Goal: Transaction & Acquisition: Purchase product/service

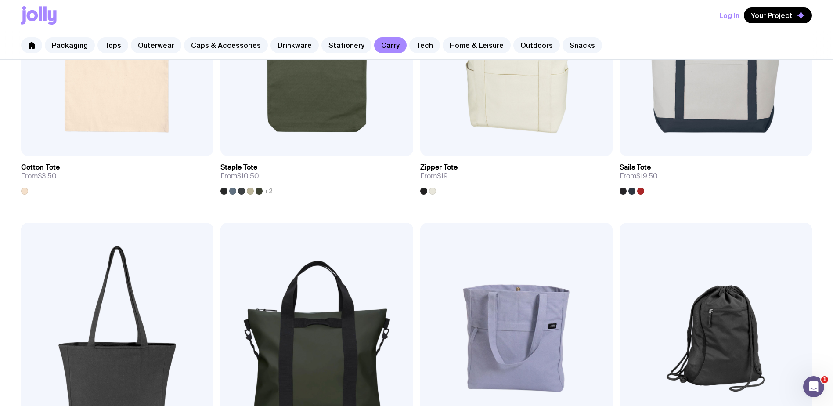
scroll to position [439, 0]
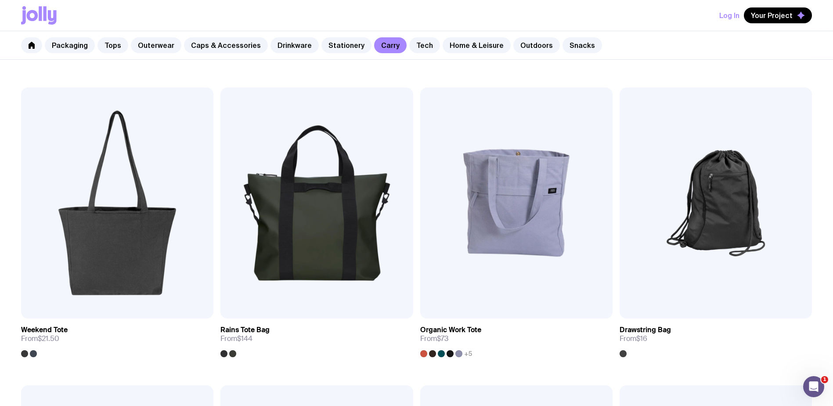
click at [729, 18] on button "Log In" at bounding box center [729, 15] width 20 height 16
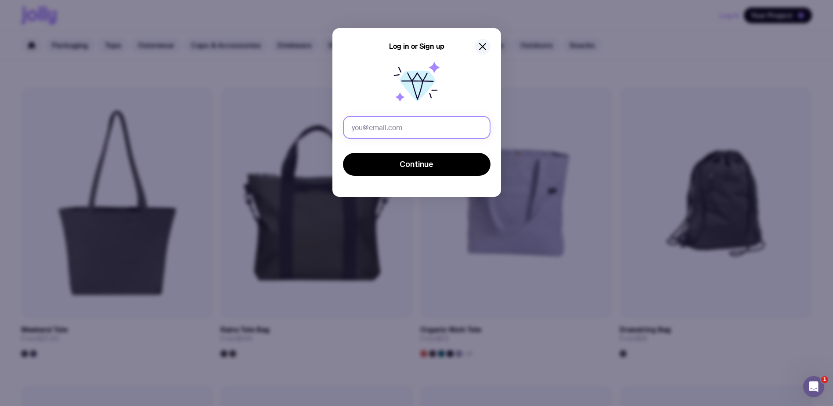
click at [381, 128] on input "text" at bounding box center [417, 127] width 148 height 23
click at [389, 98] on icon at bounding box center [417, 84] width 56 height 56
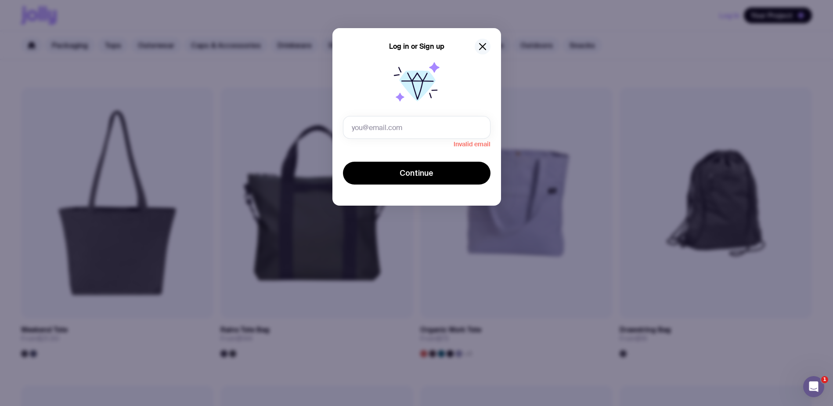
click at [478, 41] on icon "button" at bounding box center [482, 46] width 11 height 11
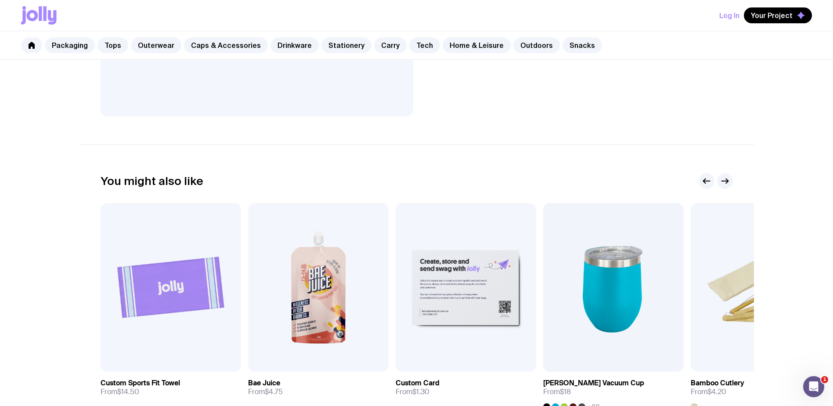
scroll to position [351, 0]
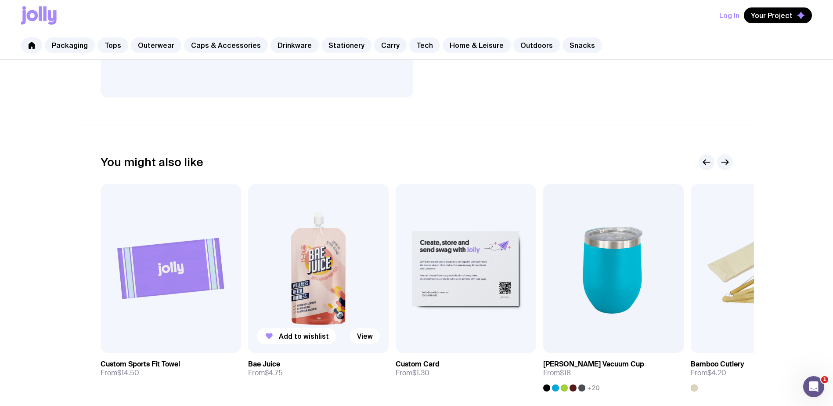
click at [321, 300] on img at bounding box center [318, 268] width 141 height 169
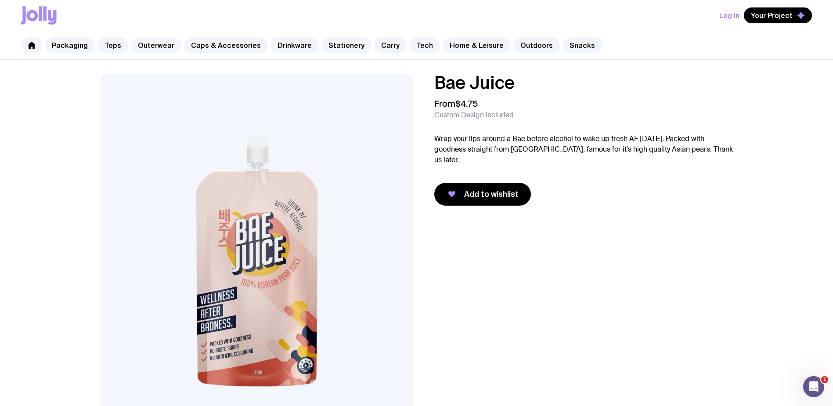
drag, startPoint x: 123, startPoint y: 43, endPoint x: 173, endPoint y: 47, distance: 49.8
click at [123, 43] on link "Tops" at bounding box center [112, 45] width 31 height 16
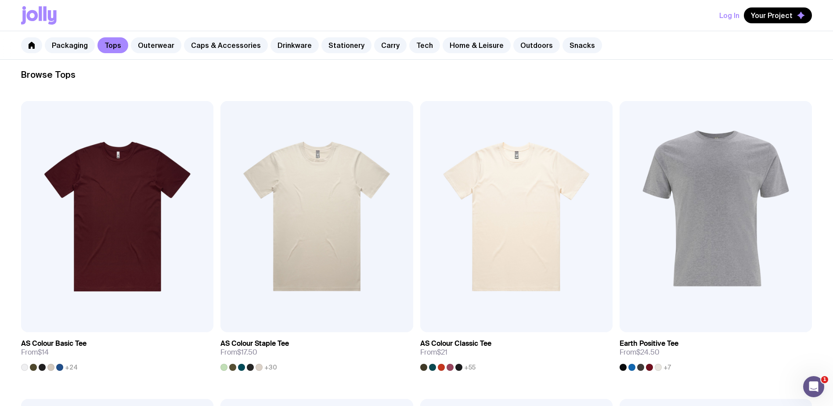
scroll to position [125, 0]
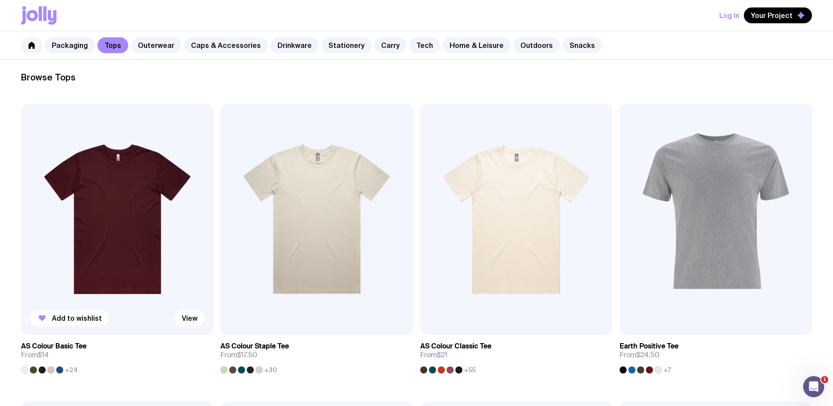
click at [47, 342] on h3 "AS Colour Basic Tee" at bounding box center [53, 346] width 65 height 9
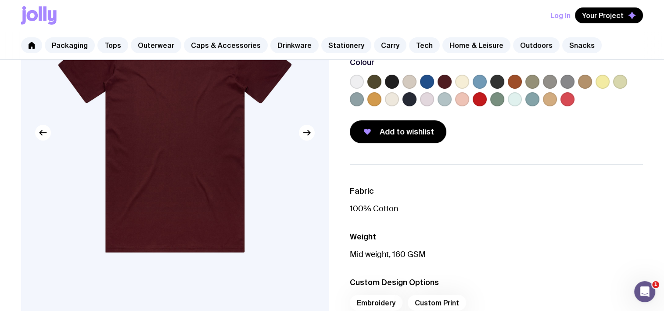
scroll to position [88, 0]
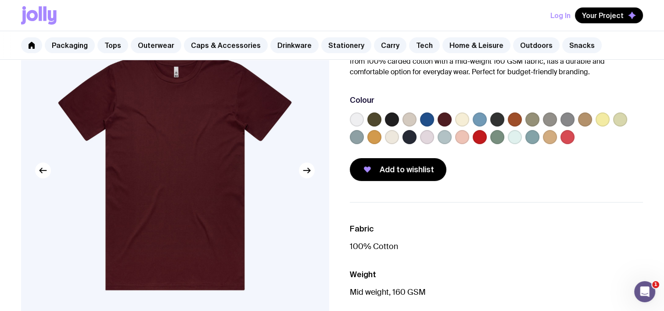
click at [368, 117] on div at bounding box center [375, 119] width 14 height 14
click at [353, 116] on label at bounding box center [357, 119] width 14 height 14
click at [0, 0] on input "radio" at bounding box center [0, 0] width 0 height 0
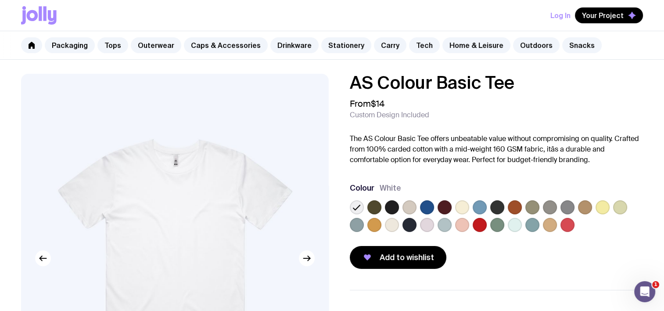
scroll to position [0, 0]
click at [36, 15] on icon at bounding box center [32, 15] width 11 height 11
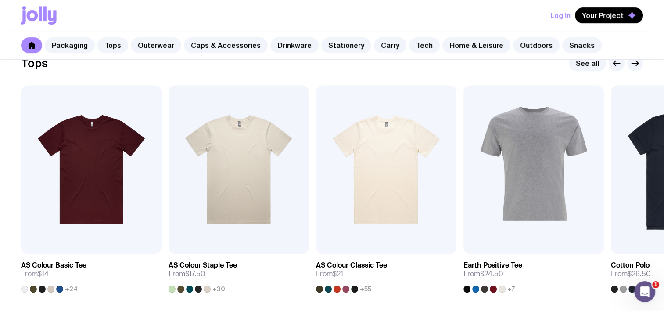
scroll to position [527, 0]
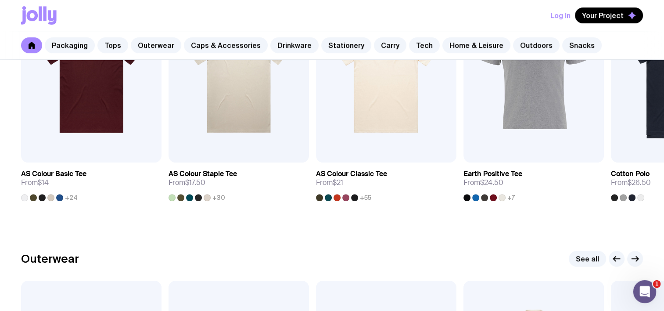
click at [645, 294] on icon "Open Intercom Messenger" at bounding box center [644, 290] width 14 height 14
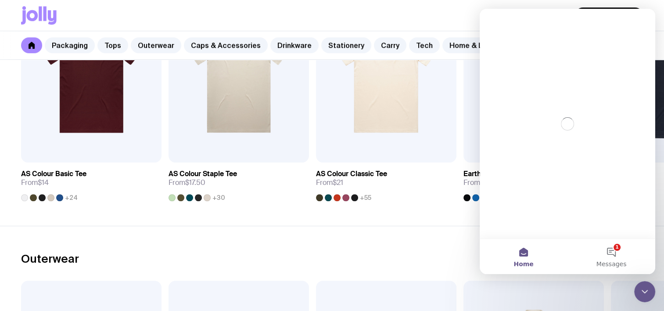
scroll to position [0, 0]
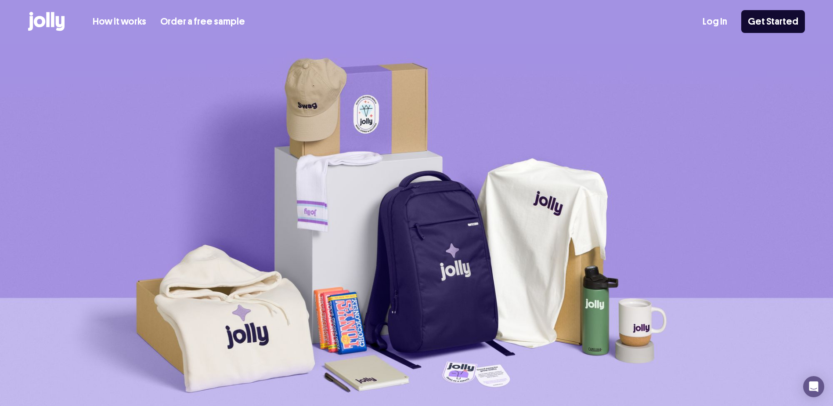
click at [724, 20] on link "Log In" at bounding box center [715, 21] width 25 height 14
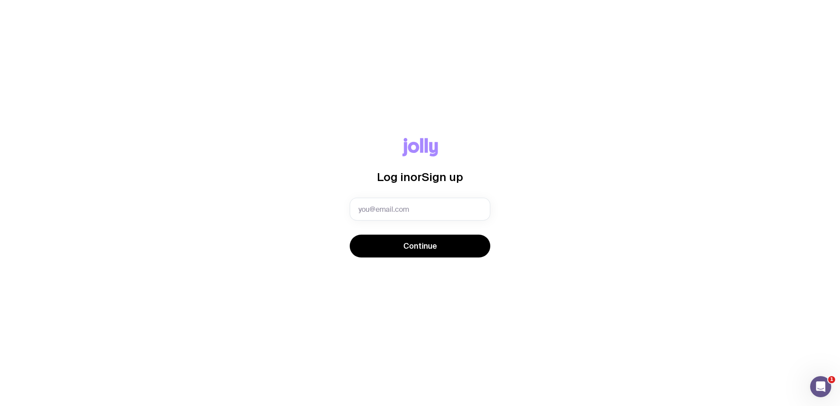
click at [385, 143] on div "Log in or Sign up" at bounding box center [420, 168] width 141 height 60
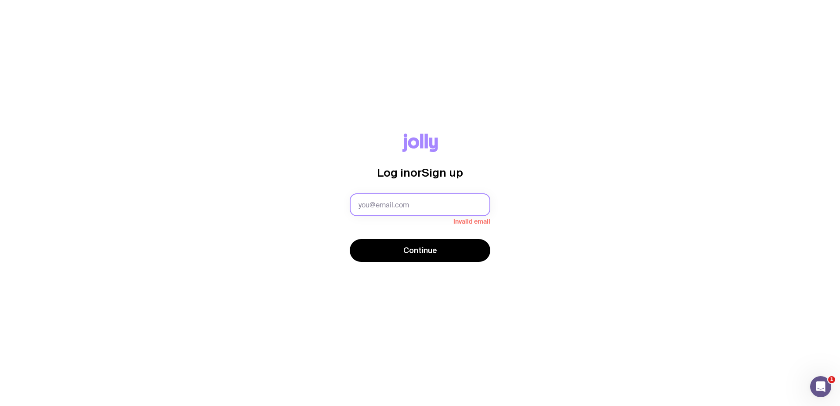
click at [410, 199] on input "text" at bounding box center [420, 204] width 141 height 23
type input "laura.libby@criteriacorp.com"
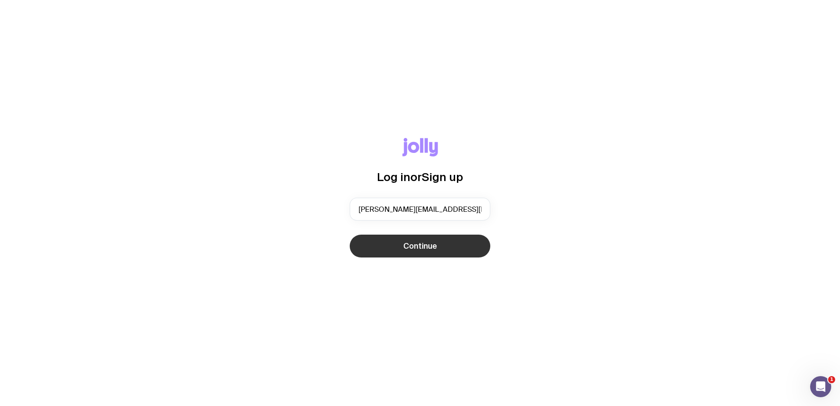
click at [376, 241] on button "Continue" at bounding box center [420, 245] width 141 height 23
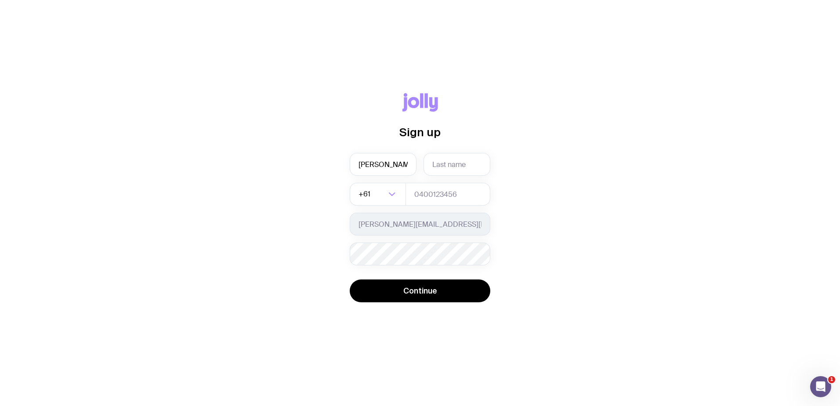
type input "Laura"
type input "Libby"
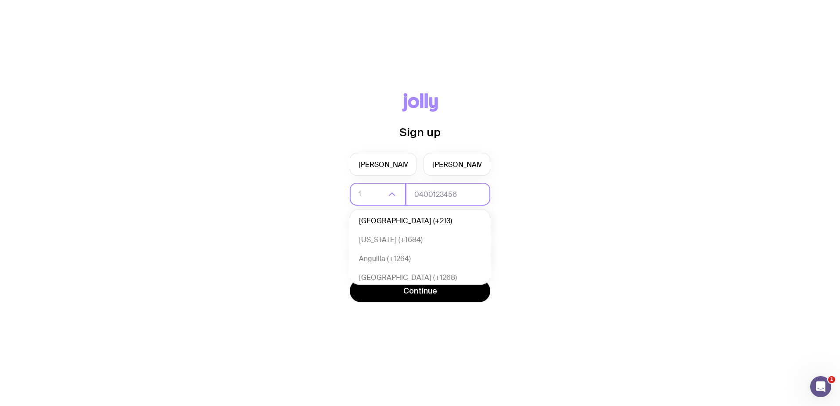
type input "1"
click at [450, 197] on input "tel" at bounding box center [447, 194] width 85 height 23
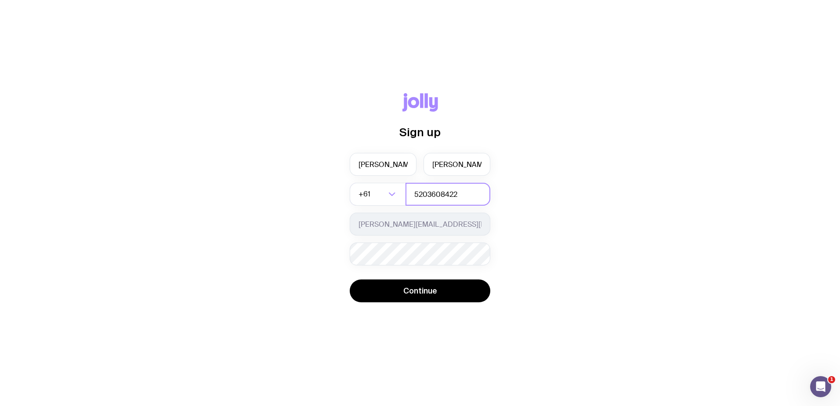
type input "5203608422"
click at [619, 160] on div "Sign up Laura Libby +61 Loading... 5203608422 laura.libby@criteriacorp.com Pass…" at bounding box center [419, 203] width 797 height 220
click at [378, 196] on input "Search for option" at bounding box center [379, 194] width 14 height 23
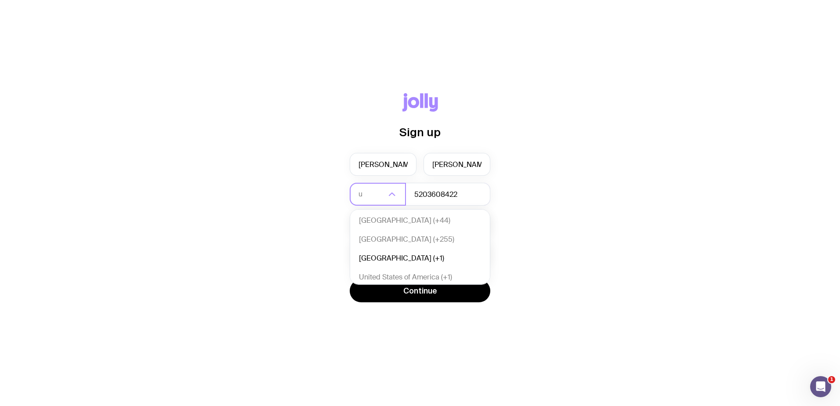
scroll to position [1529, 0]
click at [406, 246] on li "United States of America (+1)" at bounding box center [420, 247] width 140 height 19
type input "u"
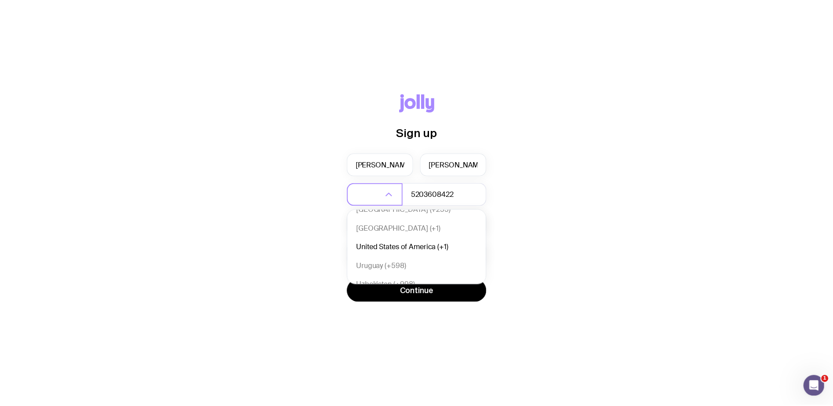
scroll to position [2, 0]
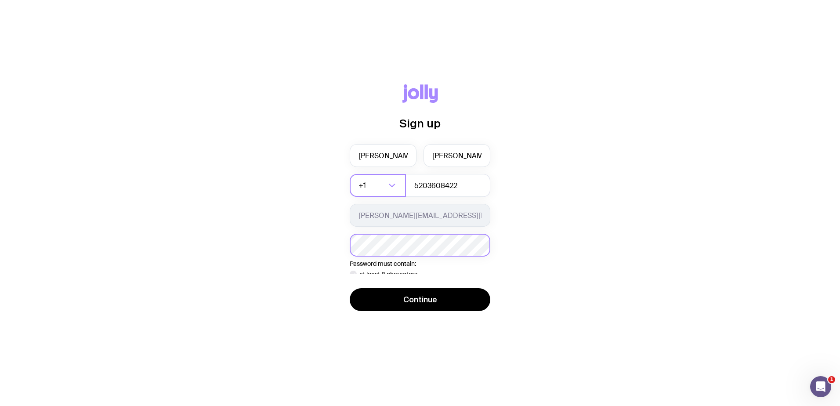
click at [437, 256] on div "Password must contain: at least 8 characters an uppercase letter a lowercase le…" at bounding box center [420, 254] width 141 height 40
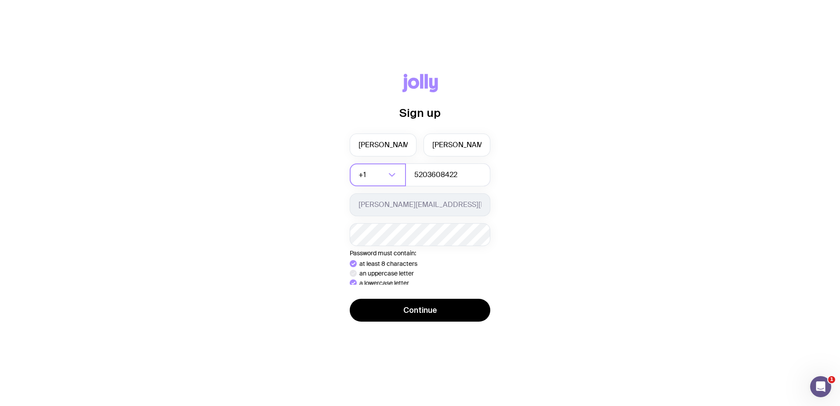
click at [368, 282] on ul "at least 8 characters an uppercase letter a lowercase letter a digit a special …" at bounding box center [420, 283] width 141 height 46
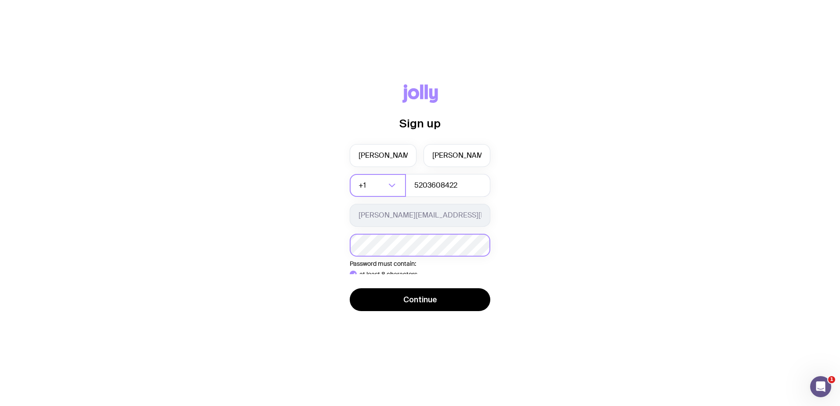
click at [400, 250] on div "Password must contain: at least 8 characters an uppercase letter a lowercase le…" at bounding box center [420, 254] width 141 height 41
drag, startPoint x: 349, startPoint y: 235, endPoint x: 400, endPoint y: 250, distance: 53.9
click at [400, 260] on p "Password must contain:" at bounding box center [420, 263] width 141 height 7
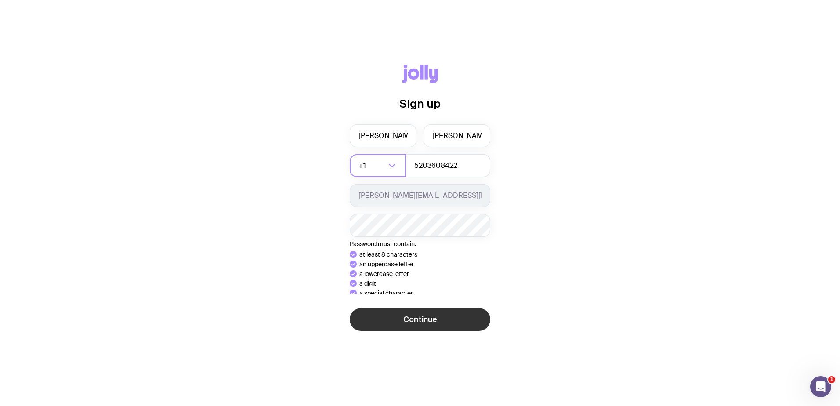
click at [419, 324] on button "Continue" at bounding box center [420, 319] width 141 height 23
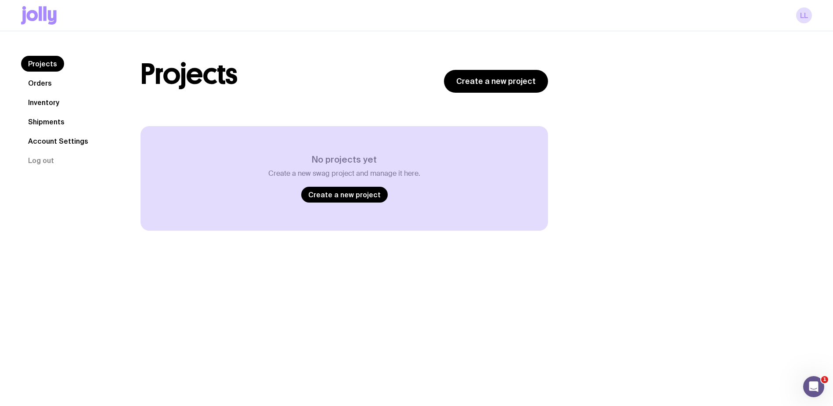
click at [44, 86] on link "Orders" at bounding box center [40, 83] width 38 height 16
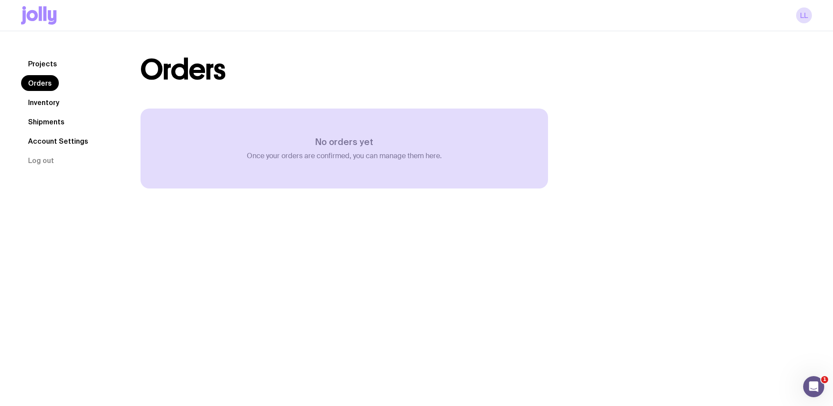
click at [42, 63] on link "Projects" at bounding box center [42, 64] width 43 height 16
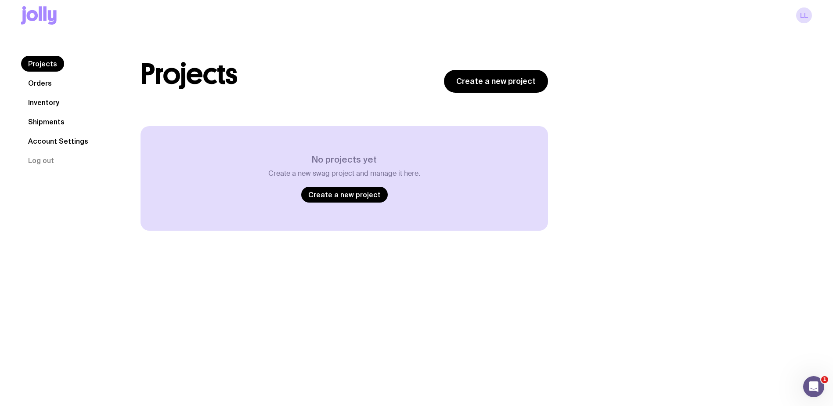
click at [54, 21] on icon at bounding box center [52, 17] width 9 height 14
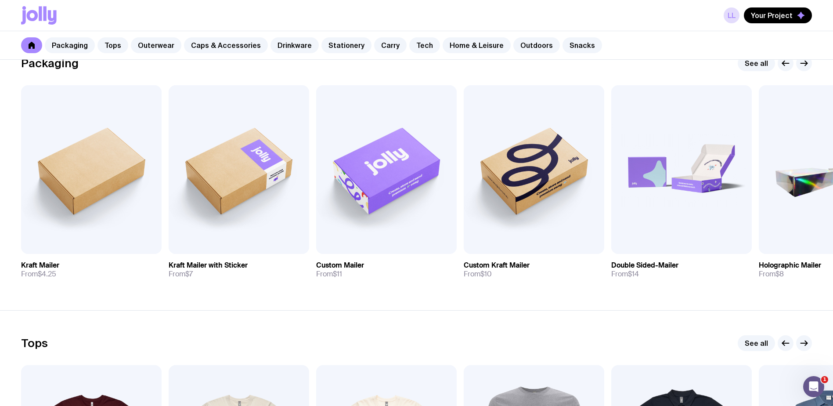
scroll to position [307, 0]
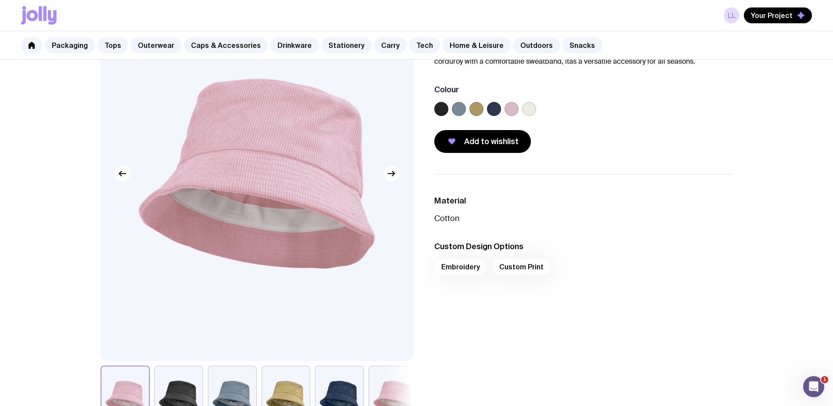
click at [462, 106] on label at bounding box center [459, 109] width 14 height 14
click at [0, 0] on input "radio" at bounding box center [0, 0] width 0 height 0
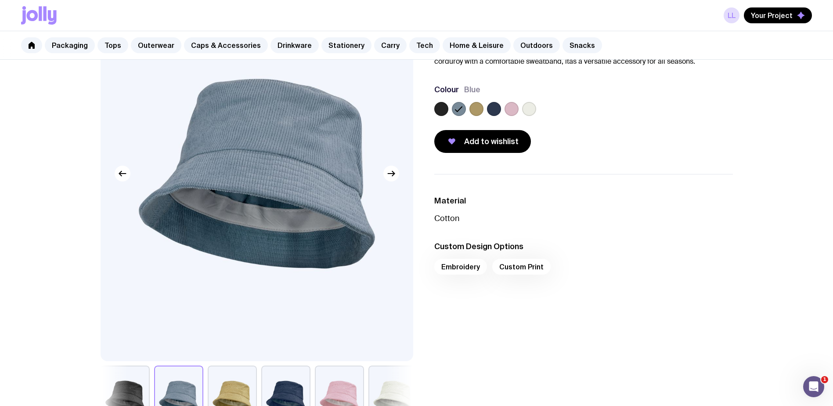
click at [476, 111] on label at bounding box center [476, 109] width 14 height 14
click at [0, 0] on input "radio" at bounding box center [0, 0] width 0 height 0
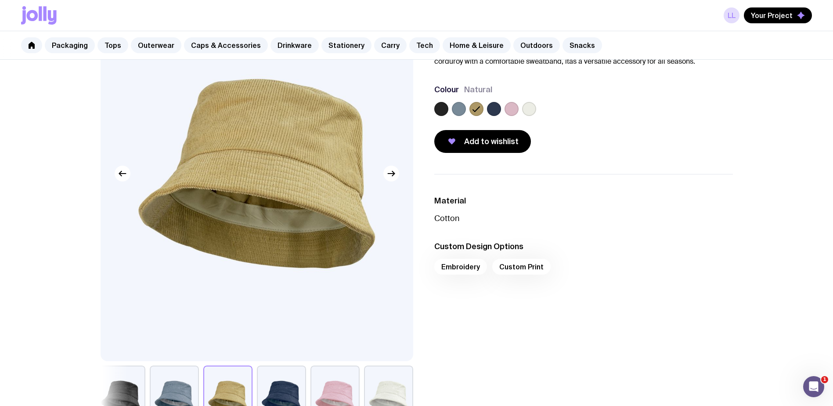
click at [516, 112] on label at bounding box center [512, 109] width 14 height 14
click at [0, 0] on input "radio" at bounding box center [0, 0] width 0 height 0
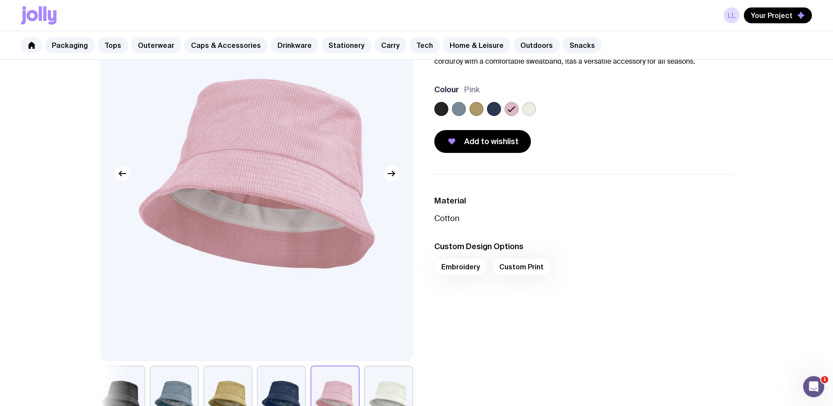
click at [540, 112] on div at bounding box center [583, 111] width 299 height 18
click at [528, 108] on label at bounding box center [529, 109] width 14 height 14
click at [0, 0] on input "radio" at bounding box center [0, 0] width 0 height 0
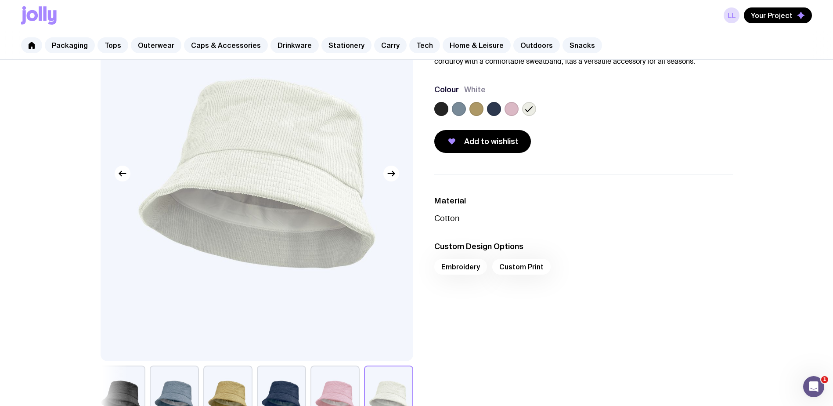
click at [447, 105] on label at bounding box center [441, 109] width 14 height 14
click at [0, 0] on input "radio" at bounding box center [0, 0] width 0 height 0
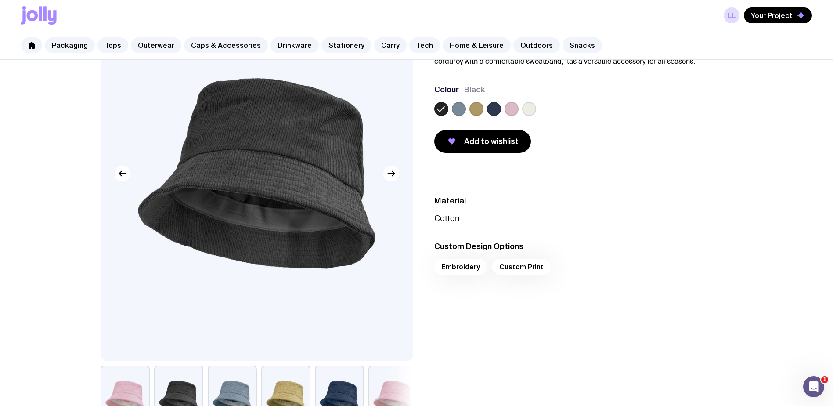
click at [460, 108] on label at bounding box center [459, 109] width 14 height 14
click at [0, 0] on input "radio" at bounding box center [0, 0] width 0 height 0
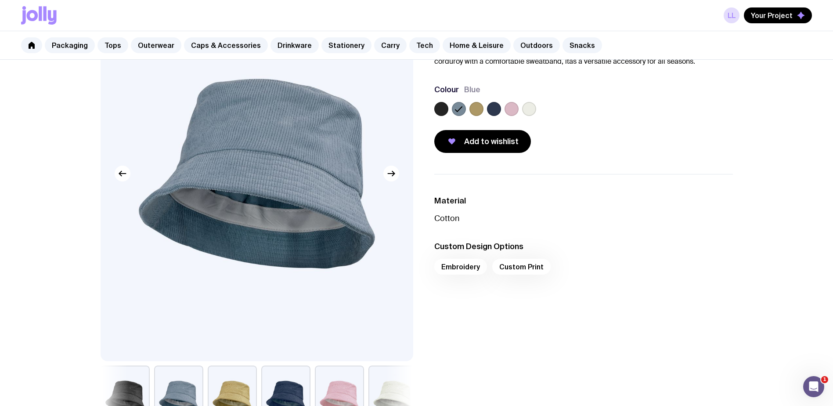
click at [479, 110] on label at bounding box center [476, 109] width 14 height 14
click at [0, 0] on input "radio" at bounding box center [0, 0] width 0 height 0
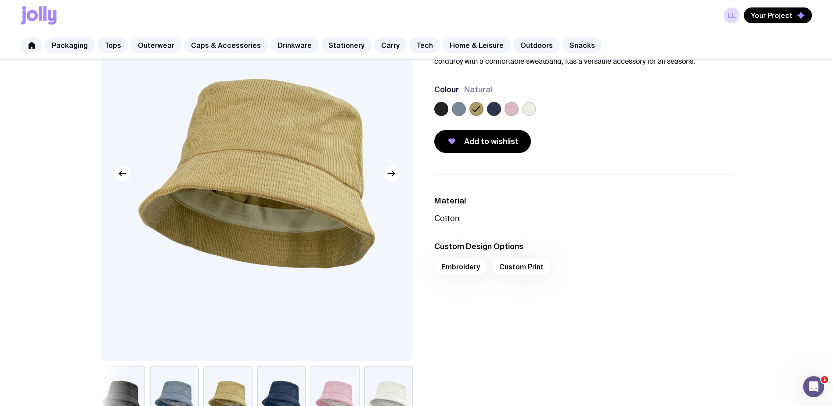
click at [497, 112] on label at bounding box center [494, 109] width 14 height 14
click at [0, 0] on input "radio" at bounding box center [0, 0] width 0 height 0
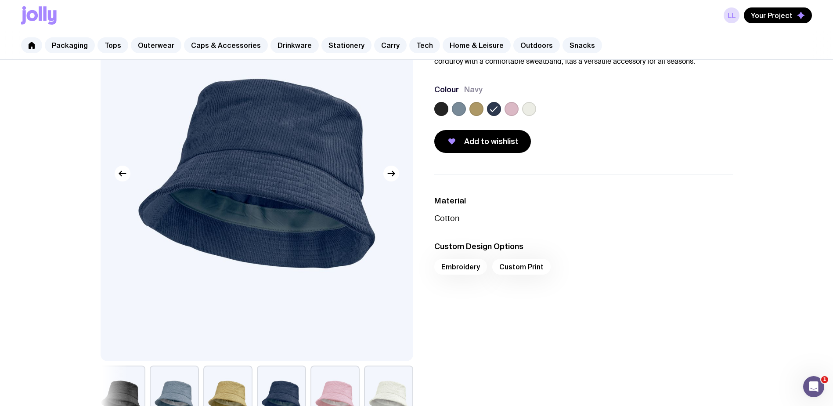
click at [511, 110] on label at bounding box center [512, 109] width 14 height 14
click at [0, 0] on input "radio" at bounding box center [0, 0] width 0 height 0
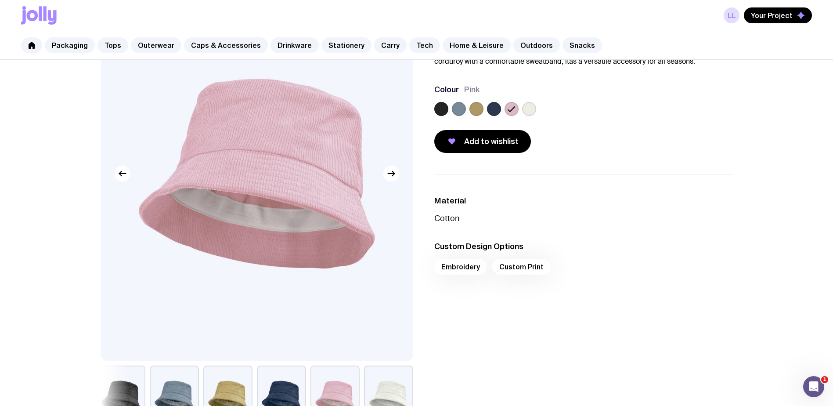
click at [526, 112] on label at bounding box center [529, 109] width 14 height 14
click at [0, 0] on input "radio" at bounding box center [0, 0] width 0 height 0
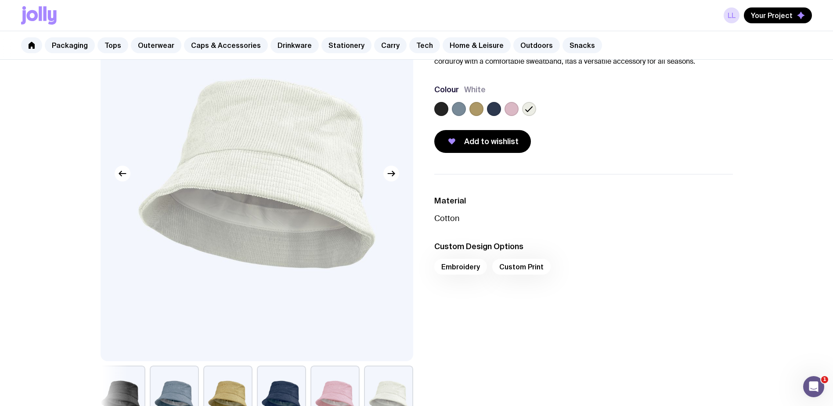
click at [472, 109] on label at bounding box center [476, 109] width 14 height 14
click at [0, 0] on input "radio" at bounding box center [0, 0] width 0 height 0
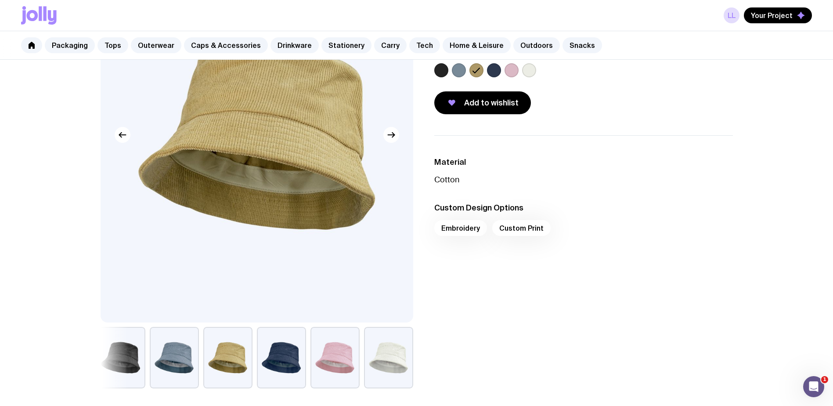
scroll to position [44, 0]
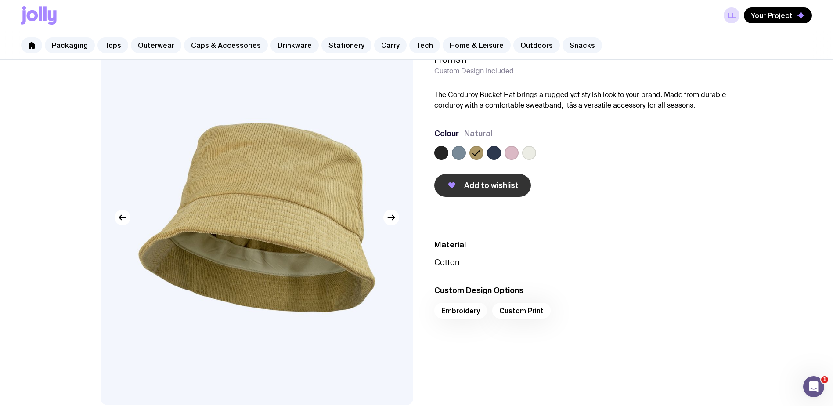
click at [486, 184] on span "Add to wishlist" at bounding box center [491, 185] width 54 height 11
click at [459, 305] on div "Embroidery Custom Print" at bounding box center [583, 313] width 299 height 21
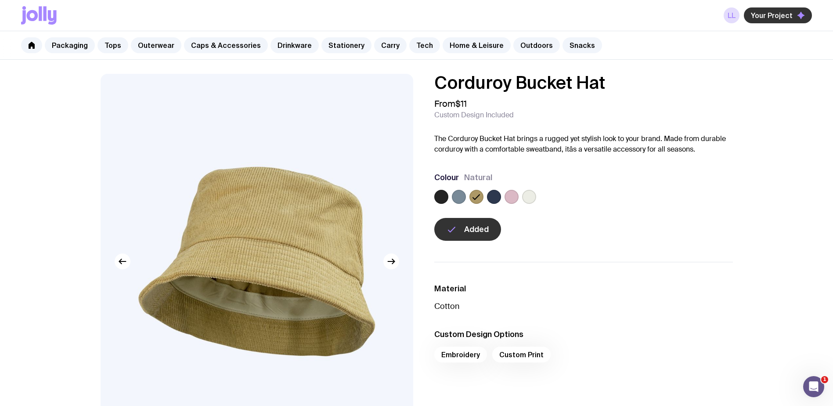
click at [772, 14] on span "Your Project" at bounding box center [772, 15] width 42 height 9
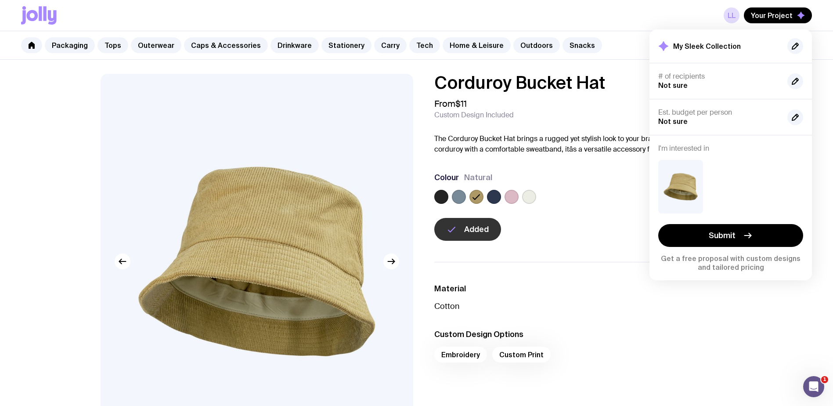
click at [526, 216] on div "Corduroy Bucket Hat From $11 Custom Design Included The Corduroy Bucket Hat bri…" at bounding box center [583, 157] width 299 height 167
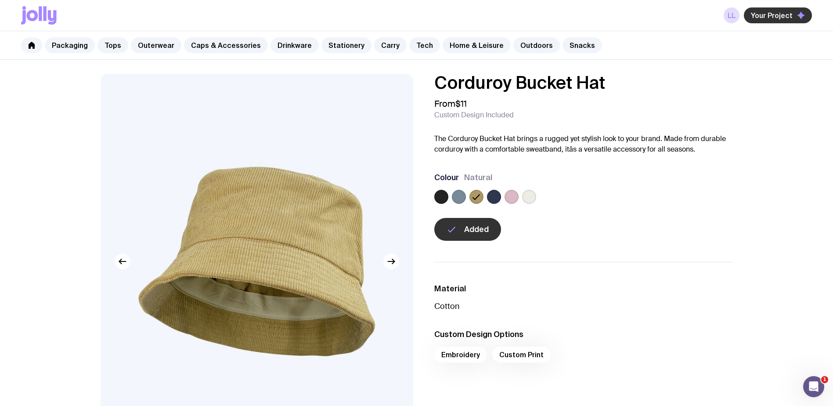
click at [763, 16] on span "Your Project" at bounding box center [772, 15] width 42 height 9
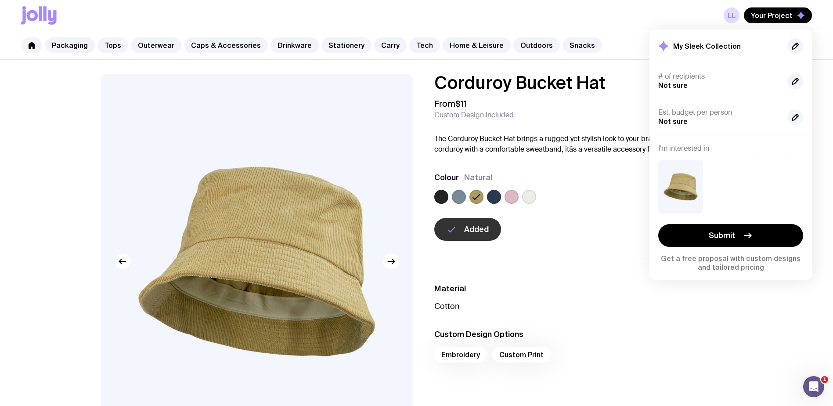
click at [590, 233] on div "Added" at bounding box center [583, 229] width 299 height 23
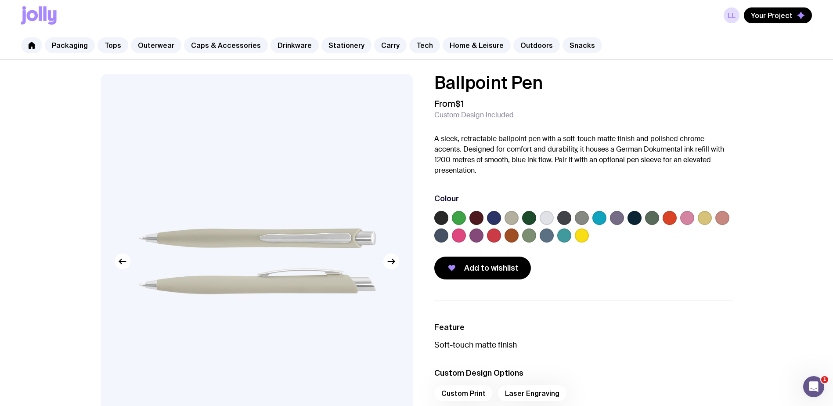
click at [461, 234] on label at bounding box center [459, 235] width 14 height 14
click at [0, 0] on input "radio" at bounding box center [0, 0] width 0 height 0
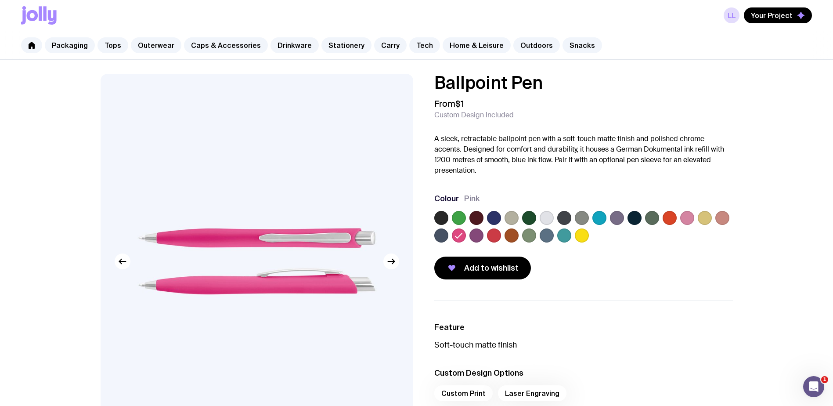
click at [597, 218] on label at bounding box center [599, 218] width 14 height 14
click at [0, 0] on input "radio" at bounding box center [0, 0] width 0 height 0
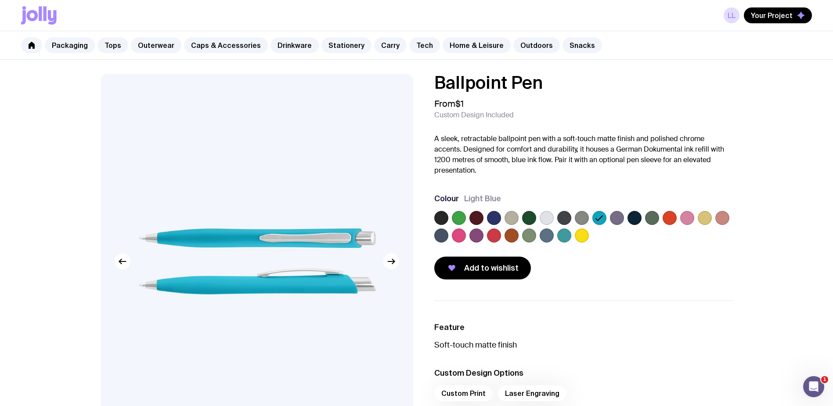
click at [587, 237] on label at bounding box center [582, 235] width 14 height 14
click at [0, 0] on input "radio" at bounding box center [0, 0] width 0 height 0
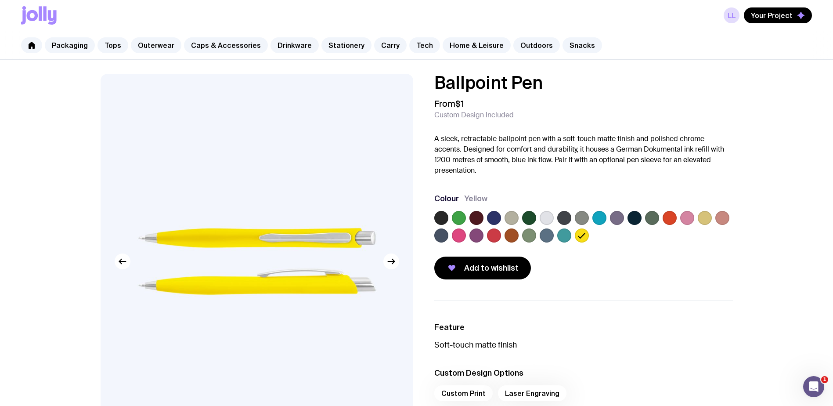
click at [603, 216] on label at bounding box center [599, 218] width 14 height 14
click at [0, 0] on input "radio" at bounding box center [0, 0] width 0 height 0
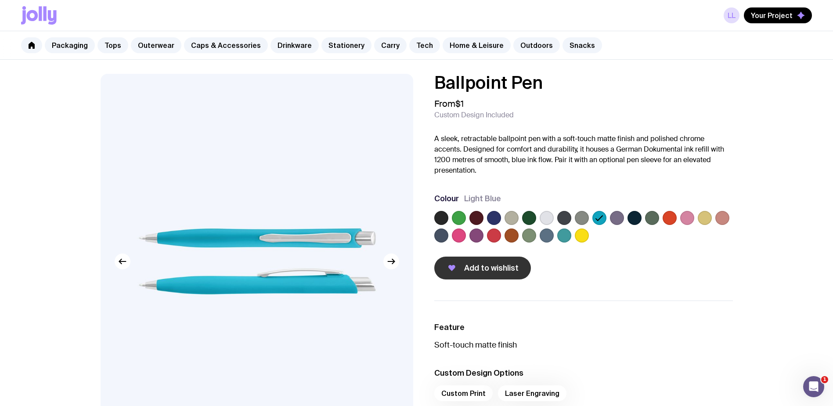
click at [504, 266] on span "Add to wishlist" at bounding box center [491, 268] width 54 height 11
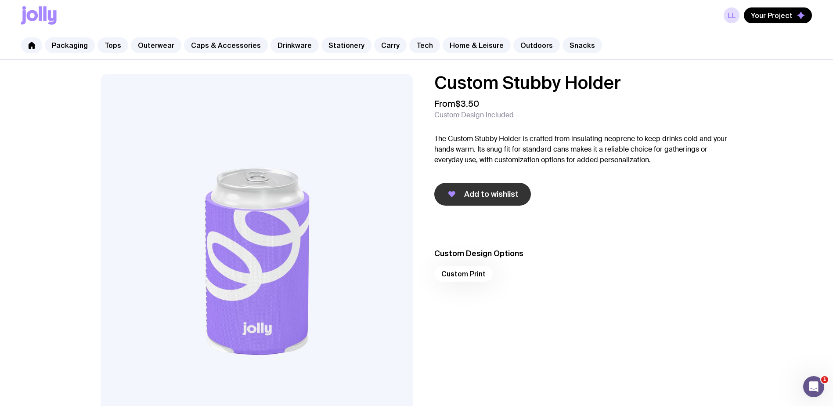
click at [493, 192] on span "Add to wishlist" at bounding box center [491, 194] width 54 height 11
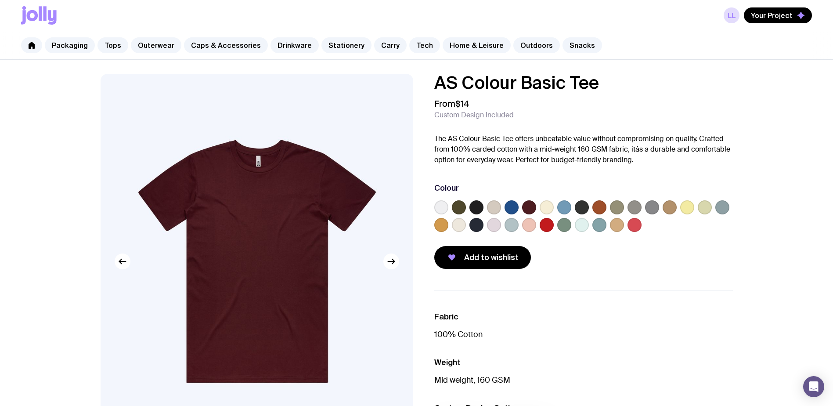
click at [443, 206] on label at bounding box center [441, 207] width 14 height 14
click at [0, 0] on input "radio" at bounding box center [0, 0] width 0 height 0
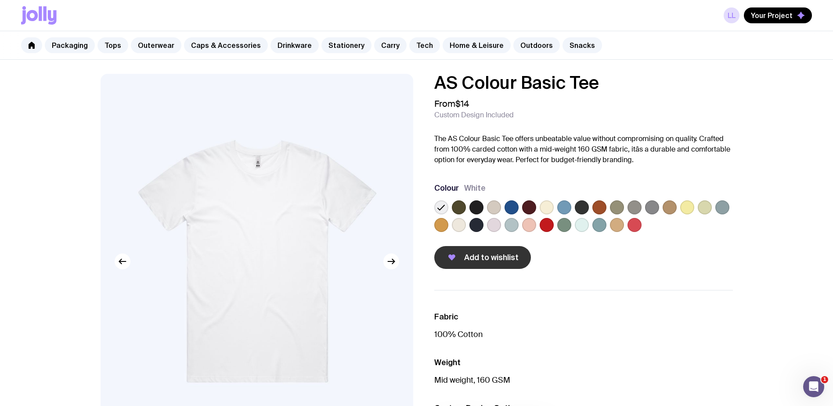
click at [483, 266] on button "Add to wishlist" at bounding box center [482, 257] width 97 height 23
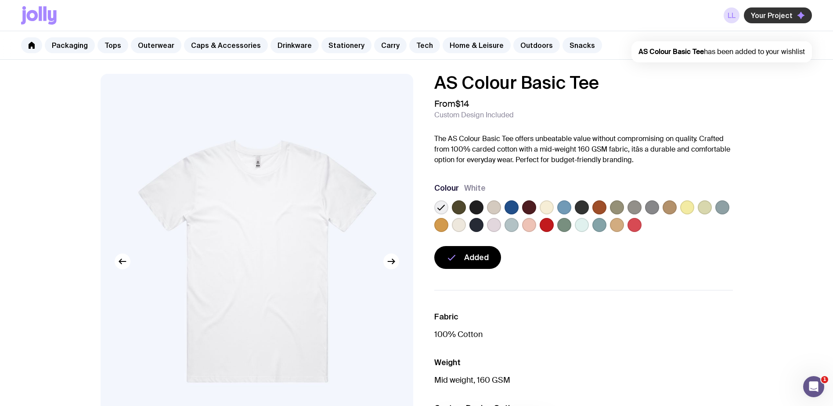
click at [768, 18] on span "Your Project" at bounding box center [772, 15] width 42 height 9
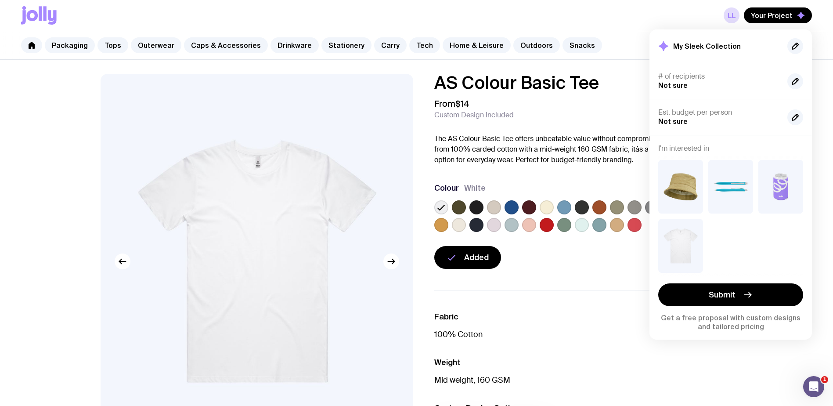
click at [689, 85] on div "# of recipients Not sure" at bounding box center [719, 81] width 122 height 18
click at [759, 46] on div "My Sleek Collection" at bounding box center [730, 46] width 145 height 16
click at [765, 15] on span "Your Project" at bounding box center [772, 15] width 42 height 9
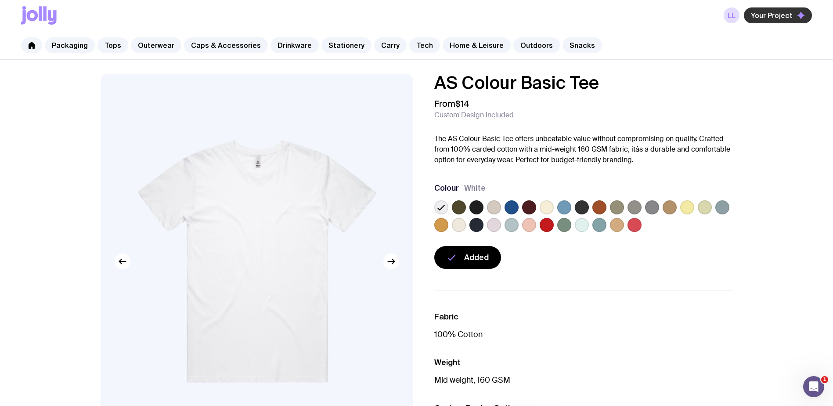
click at [765, 15] on span "Your Project" at bounding box center [772, 15] width 42 height 9
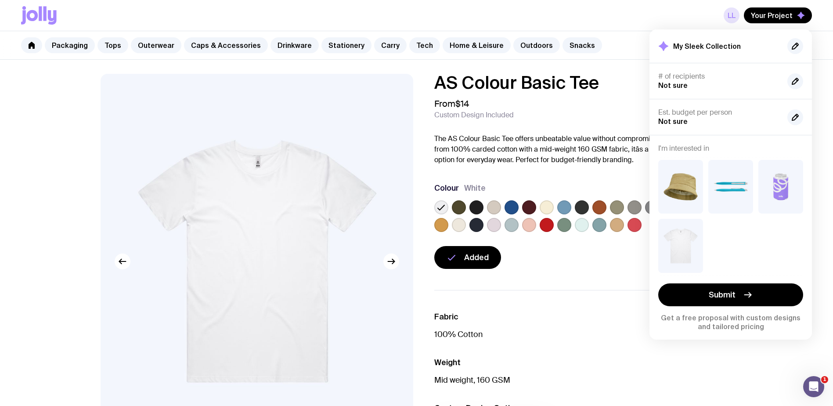
click at [731, 16] on link "LL" at bounding box center [732, 15] width 16 height 16
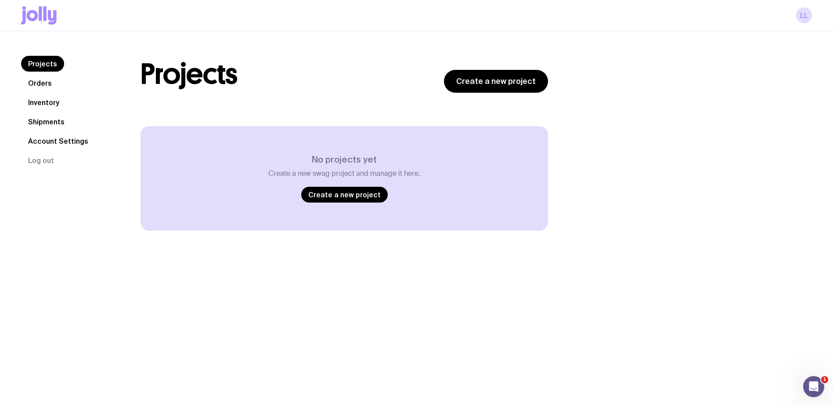
click at [50, 74] on nav "Projects Orders Inventory Shipments Account Settings Log out" at bounding box center [70, 112] width 98 height 112
click at [41, 82] on link "Orders" at bounding box center [40, 83] width 38 height 16
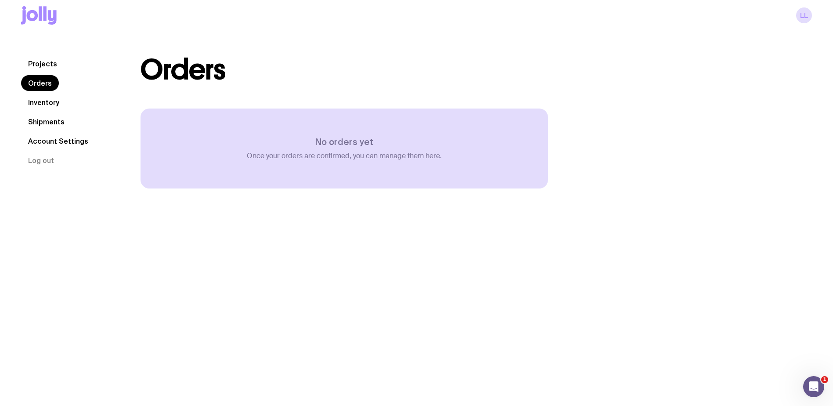
click at [48, 58] on link "Projects" at bounding box center [42, 64] width 43 height 16
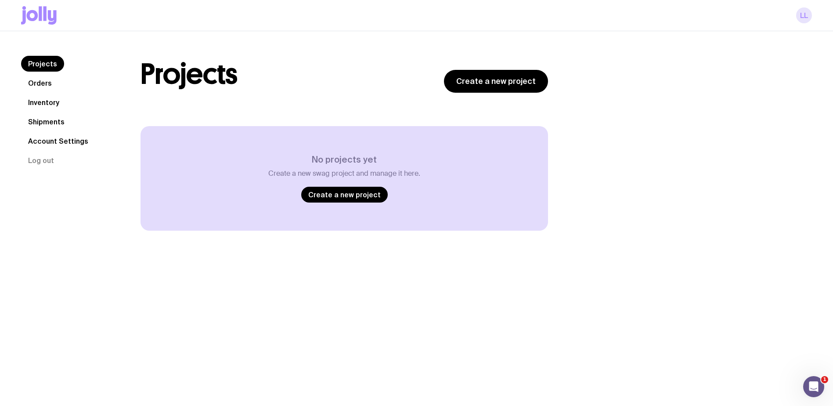
click at [803, 20] on link "LL" at bounding box center [804, 15] width 16 height 16
click at [804, 12] on link "LL" at bounding box center [804, 15] width 16 height 16
click at [41, 81] on link "Orders" at bounding box center [40, 83] width 38 height 16
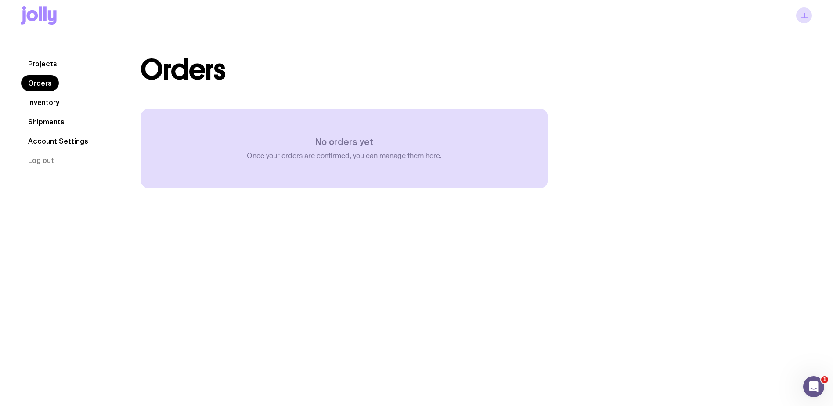
drag, startPoint x: 674, startPoint y: 223, endPoint x: 674, endPoint y: 198, distance: 25.0
click at [674, 223] on div "Projects Orders Inventory Shipments Account Settings Log out Projects Orders In…" at bounding box center [416, 234] width 833 height 406
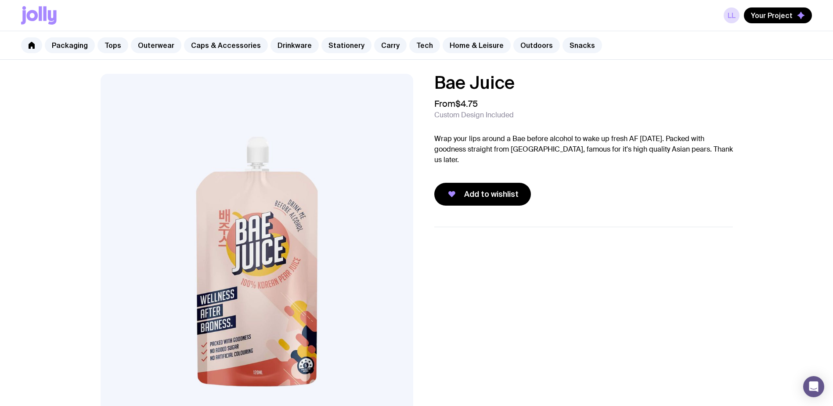
click at [594, 145] on p "Wrap your lips around a Bae before alcohol to wake up fresh AF [DATE]. Packed w…" at bounding box center [583, 149] width 299 height 32
